Goal: Register for event/course

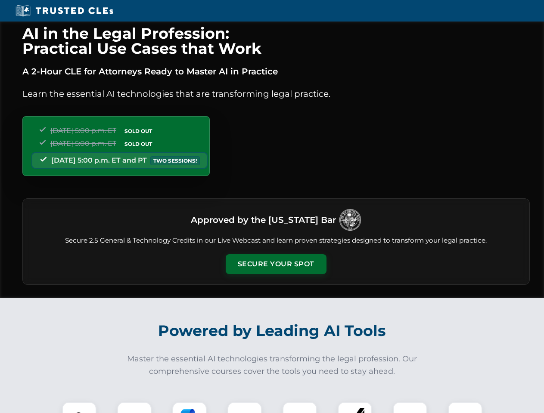
click at [275, 264] on button "Secure Your Spot" at bounding box center [276, 264] width 101 height 20
click at [79, 408] on img at bounding box center [79, 419] width 25 height 25
click at [134, 408] on div at bounding box center [134, 419] width 34 height 34
click at [189, 408] on div at bounding box center [189, 419] width 34 height 34
